Goal: Task Accomplishment & Management: Use online tool/utility

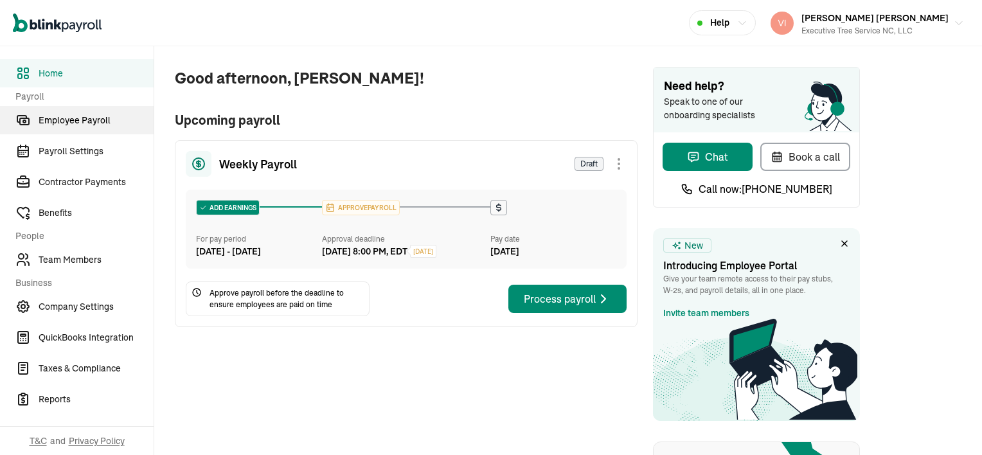
click at [69, 120] on span "Employee Payroll" at bounding box center [96, 121] width 115 height 14
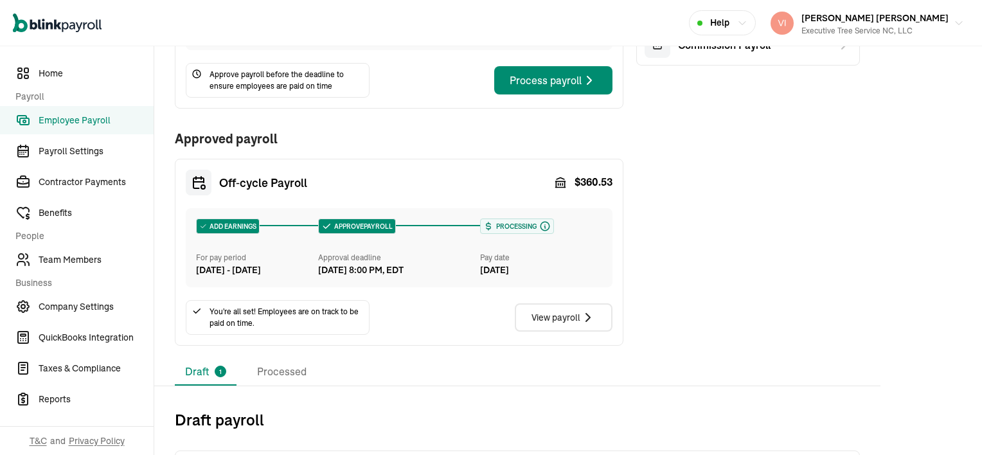
scroll to position [257, 0]
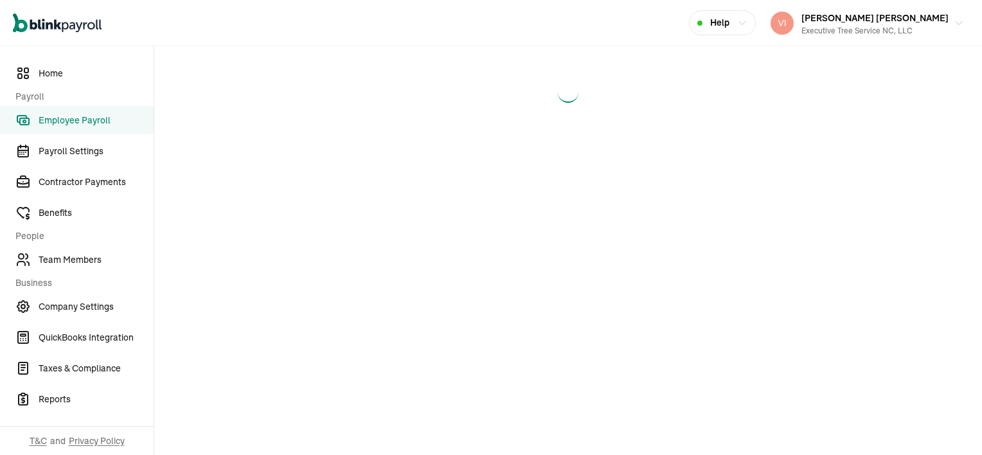
select select "direct_deposit"
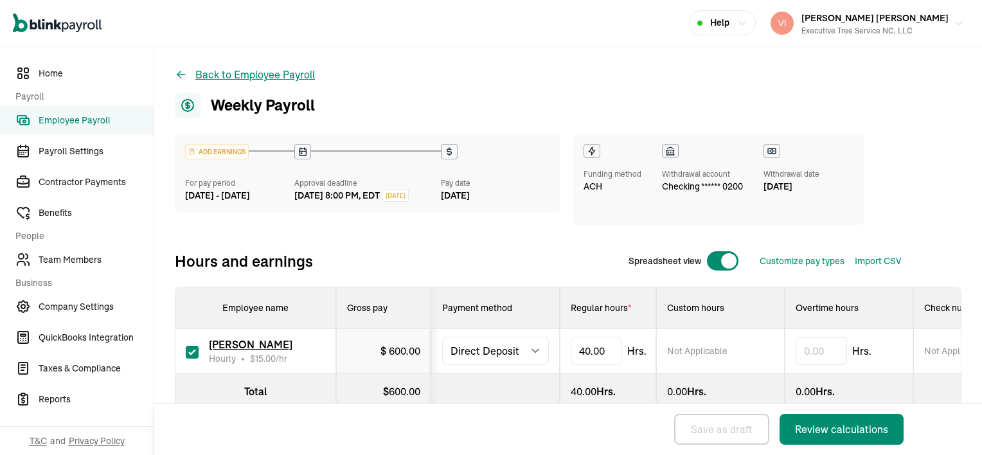
click at [181, 72] on icon at bounding box center [181, 74] width 13 height 13
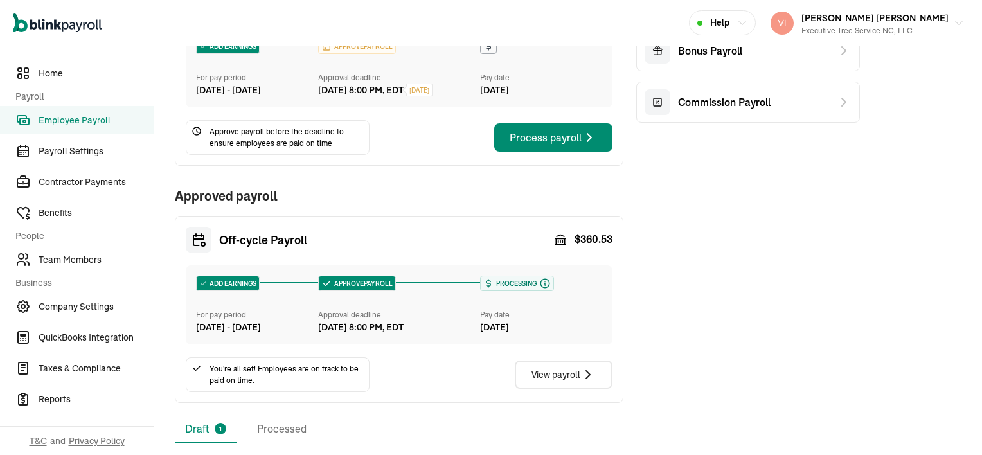
scroll to position [129, 0]
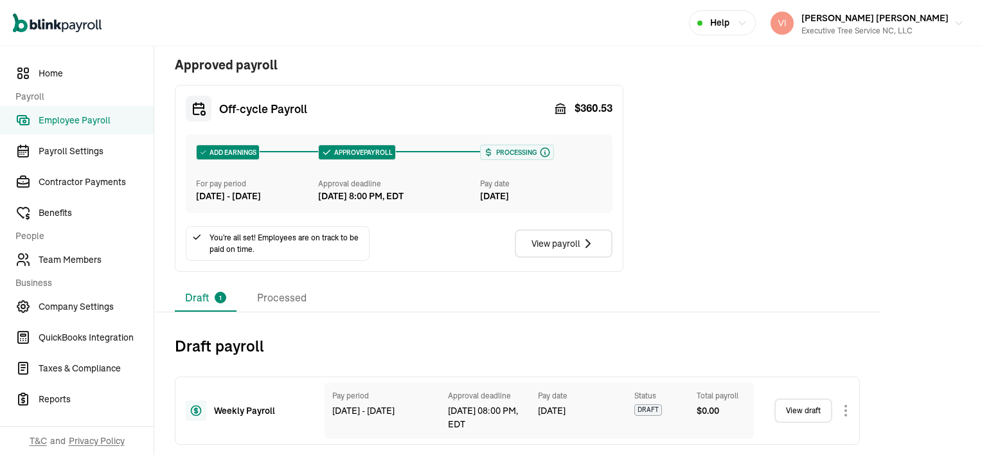
scroll to position [284, 0]
